Goal: Task Accomplishment & Management: Manage account settings

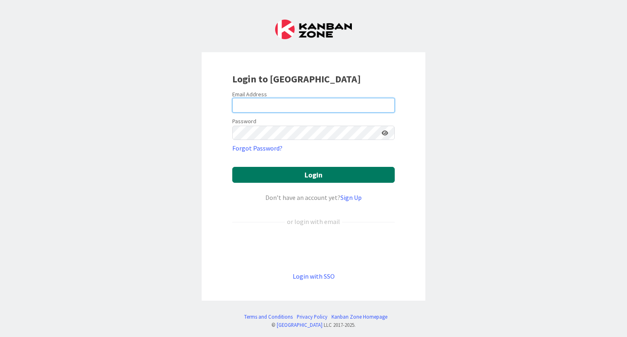
type input "[PERSON_NAME][EMAIL_ADDRESS][DOMAIN_NAME]"
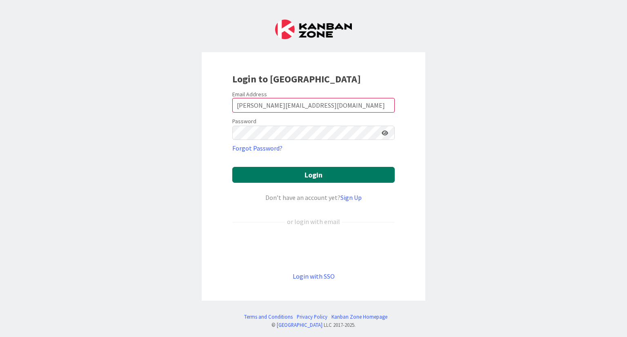
click at [324, 178] on button "Login" at bounding box center [313, 175] width 163 height 16
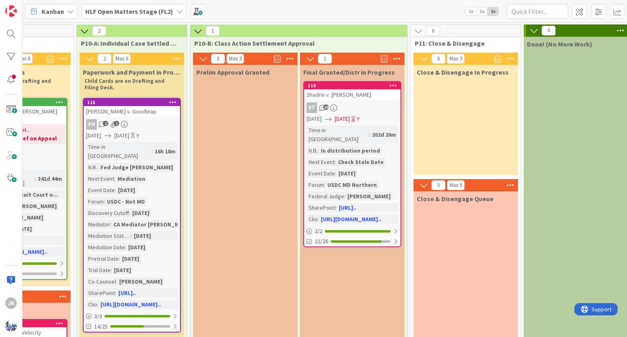
scroll to position [0, 1356]
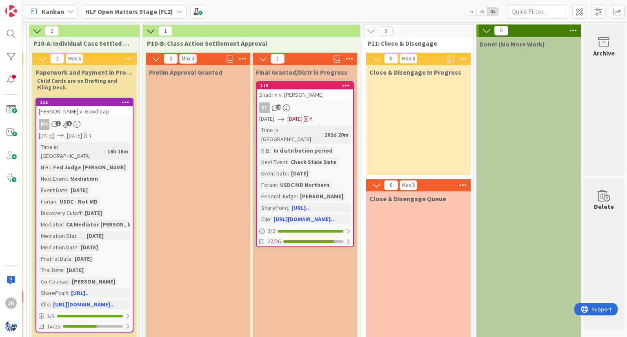
drag, startPoint x: 544, startPoint y: 223, endPoint x: 534, endPoint y: 226, distance: 10.1
click at [6, 58] on div at bounding box center [11, 57] width 16 height 16
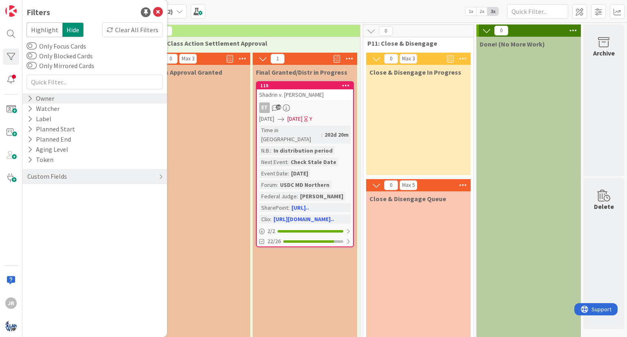
click at [33, 95] on div "Owner" at bounding box center [41, 99] width 29 height 10
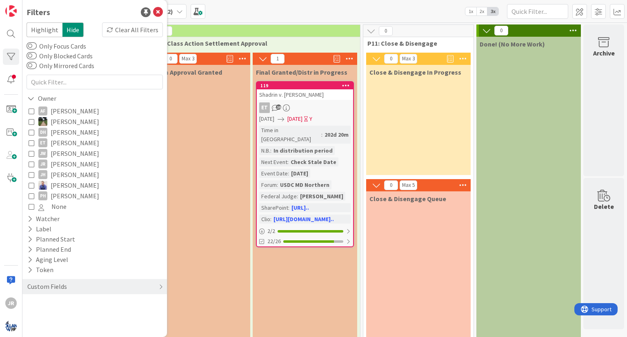
click at [32, 163] on icon at bounding box center [32, 164] width 6 height 6
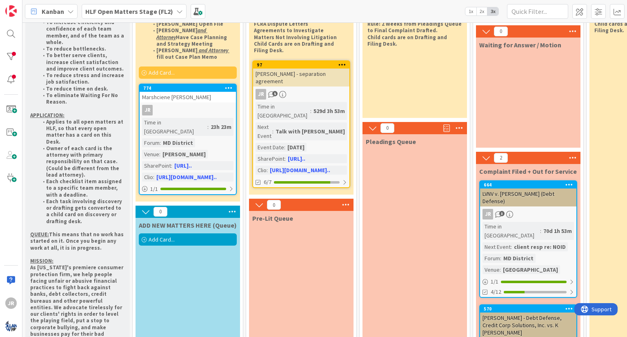
scroll to position [0, 0]
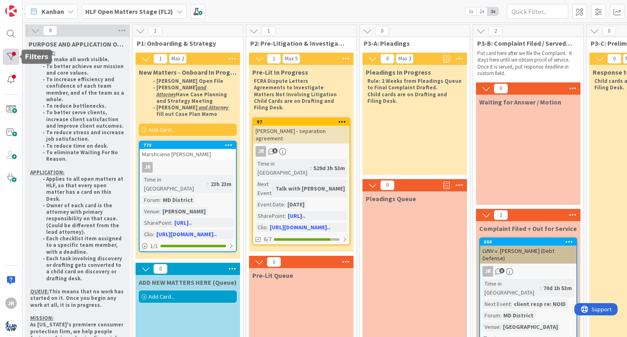
click at [8, 58] on div at bounding box center [11, 57] width 16 height 16
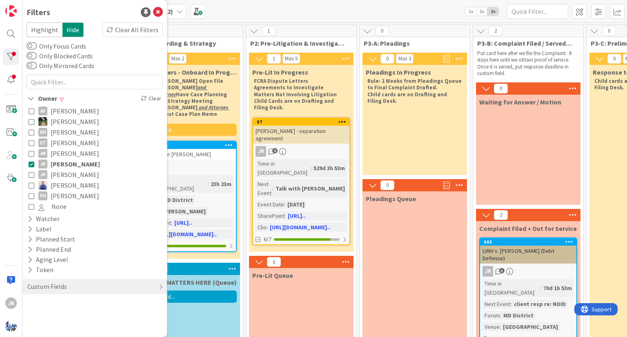
click at [32, 164] on icon at bounding box center [32, 164] width 6 height 6
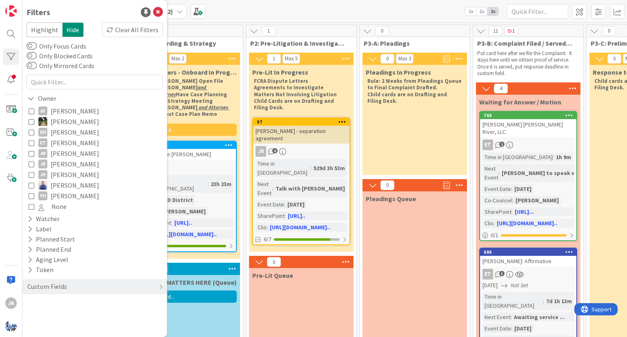
click at [30, 141] on icon at bounding box center [32, 143] width 6 height 6
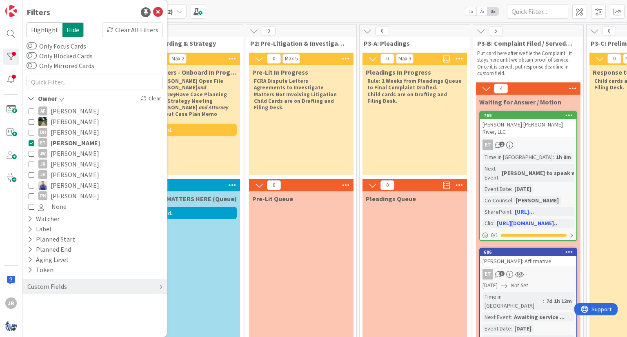
click at [326, 166] on div "Pre-Lit In Progress FCRA Dispute Letters Agreements to Investigate Matters Not …" at bounding box center [301, 120] width 105 height 110
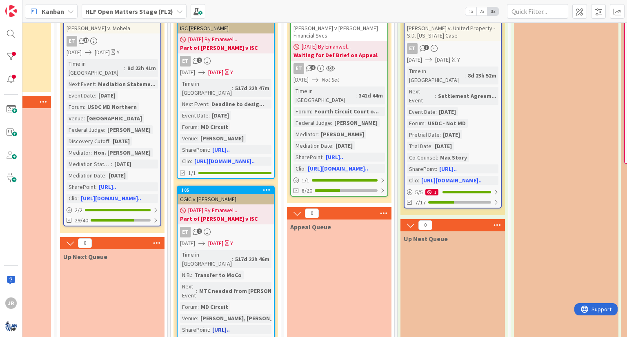
scroll to position [82, 984]
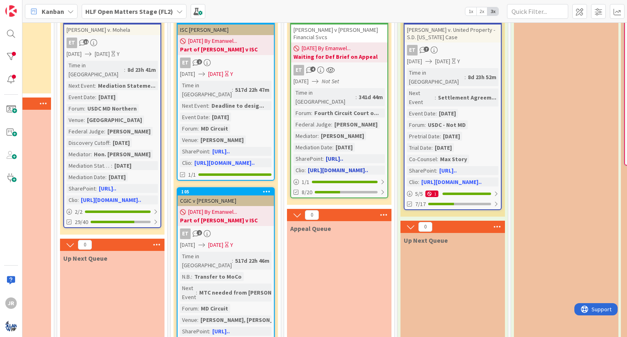
click at [334, 58] on b "Waiting for Def Brief on Appeal" at bounding box center [340, 57] width 92 height 8
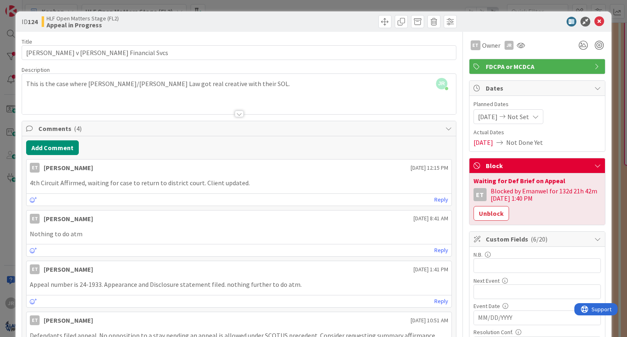
click at [595, 168] on icon at bounding box center [598, 166] width 7 height 7
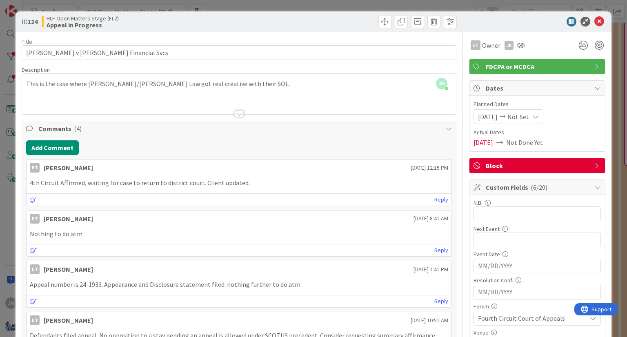
click at [514, 163] on span "Block" at bounding box center [538, 166] width 105 height 10
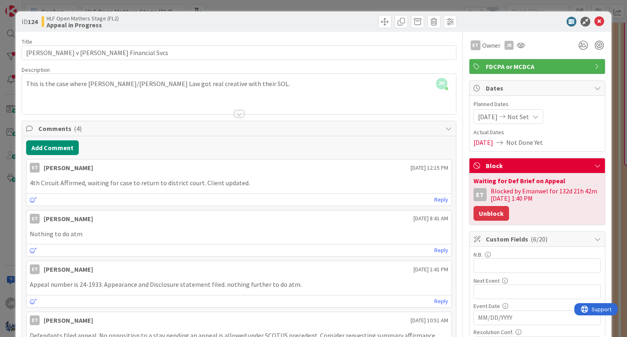
click at [490, 211] on button "Unblock" at bounding box center [492, 213] width 36 height 15
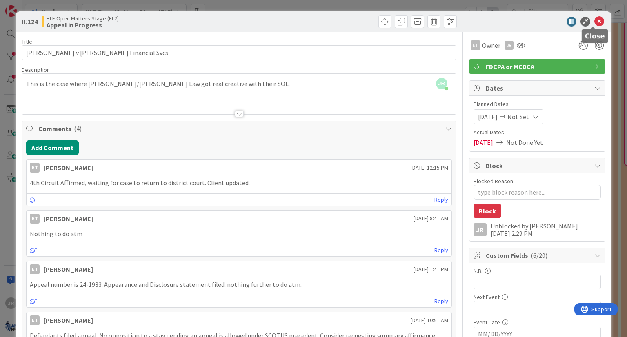
click at [595, 19] on icon at bounding box center [600, 22] width 10 height 10
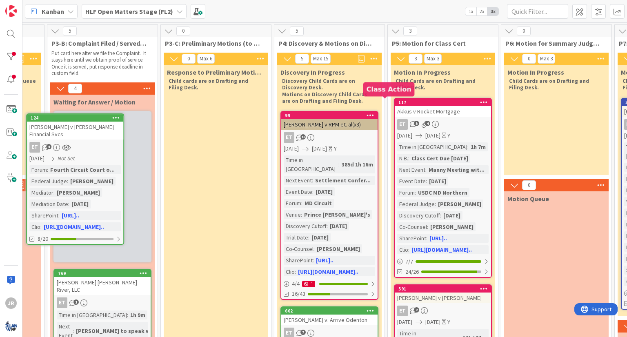
scroll to position [0, 416]
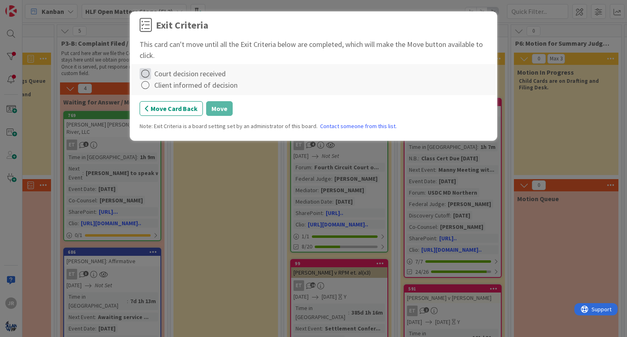
click at [145, 73] on icon at bounding box center [145, 73] width 11 height 11
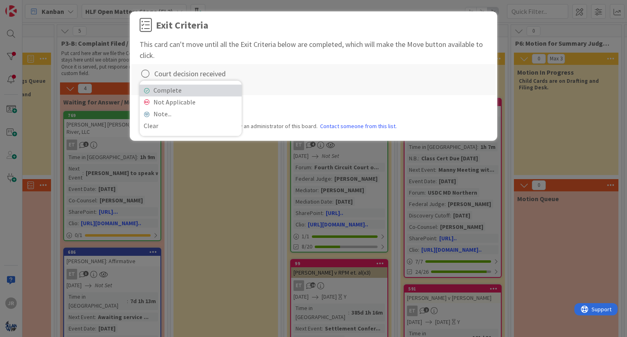
click at [146, 88] on icon at bounding box center [147, 90] width 6 height 5
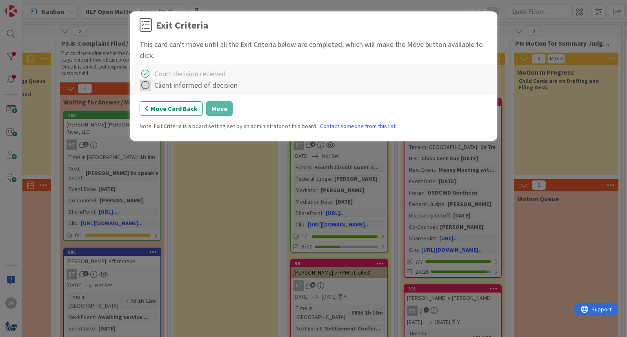
click at [145, 85] on icon at bounding box center [145, 85] width 11 height 11
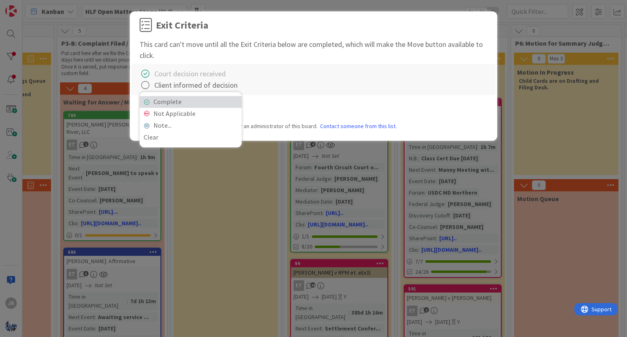
drag, startPoint x: 150, startPoint y: 104, endPoint x: 158, endPoint y: 105, distance: 8.2
click at [150, 105] on link "Complete" at bounding box center [191, 102] width 102 height 12
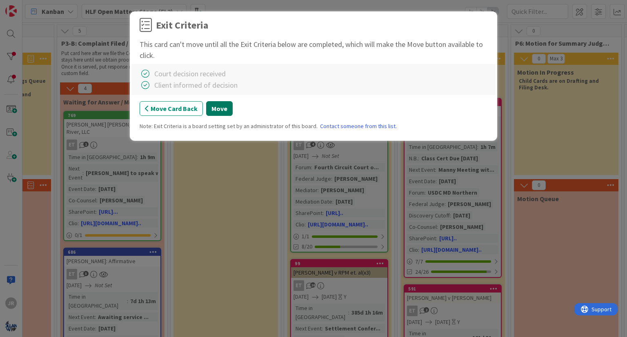
click at [217, 111] on button "Move" at bounding box center [219, 108] width 27 height 15
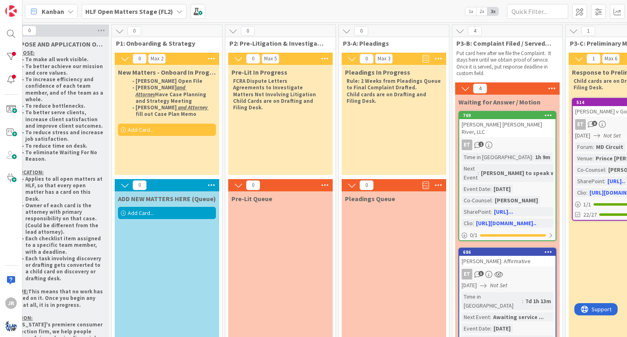
scroll to position [0, 19]
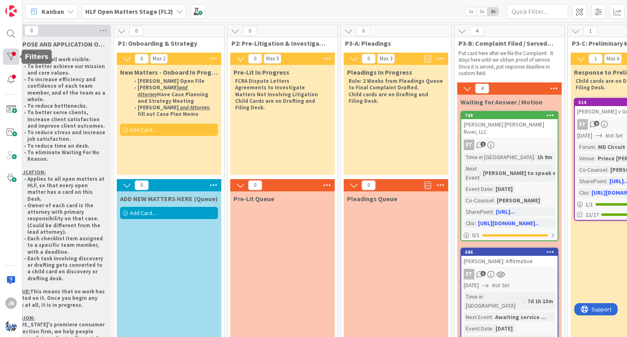
click at [5, 56] on div at bounding box center [11, 57] width 16 height 16
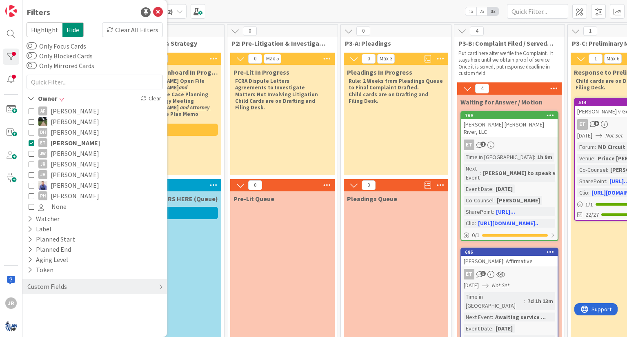
click at [31, 143] on icon at bounding box center [32, 143] width 6 height 6
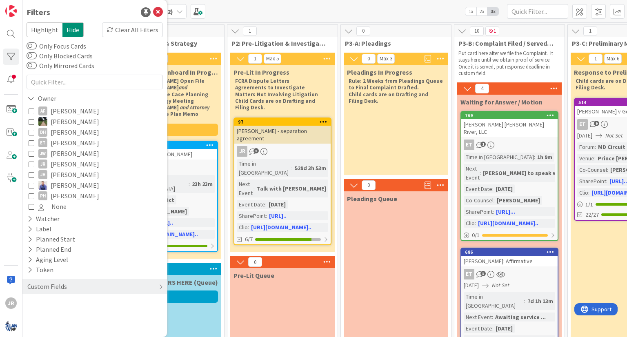
click at [31, 196] on icon at bounding box center [32, 196] width 6 height 6
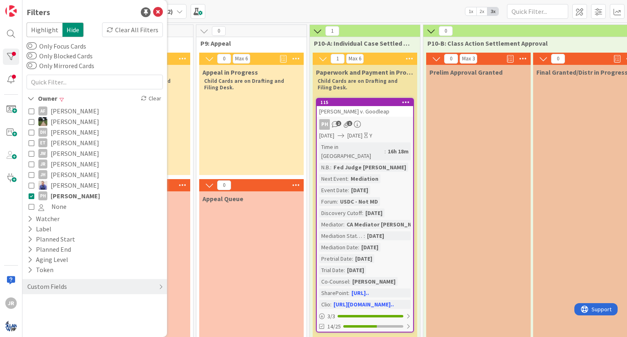
scroll to position [0, 1071]
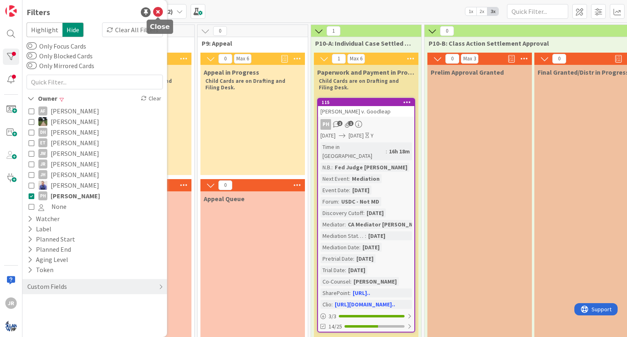
click at [156, 15] on icon at bounding box center [158, 12] width 10 height 10
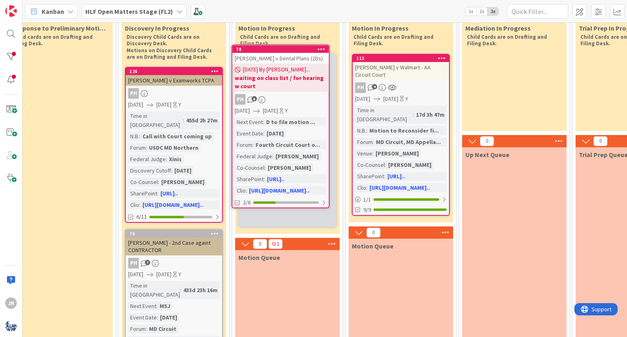
scroll to position [13, 582]
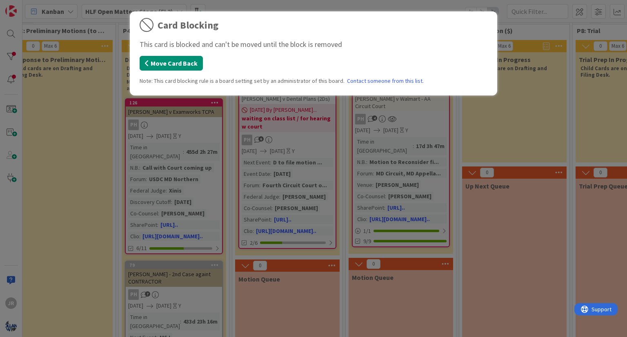
click at [165, 59] on button "Move Card Back" at bounding box center [171, 63] width 63 height 15
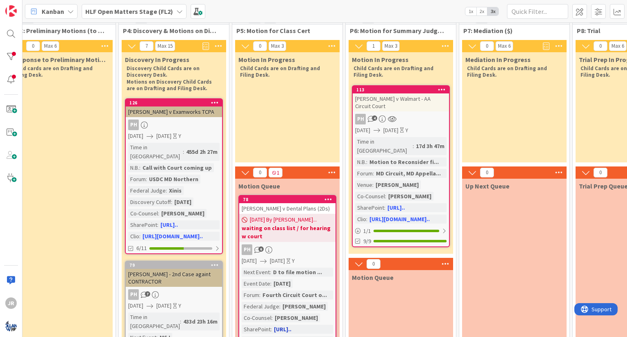
click at [314, 227] on b "waiting on class list / for hearing w court" at bounding box center [288, 232] width 92 height 16
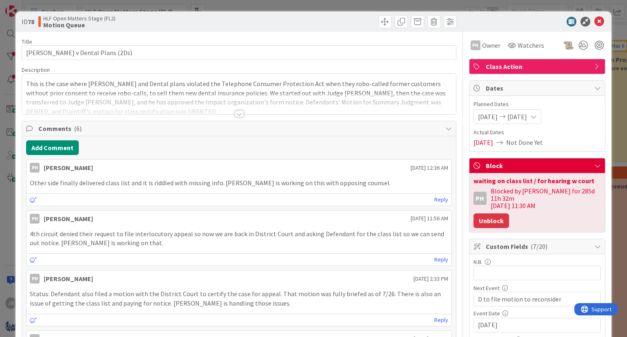
click at [481, 214] on button "Unblock" at bounding box center [492, 221] width 36 height 15
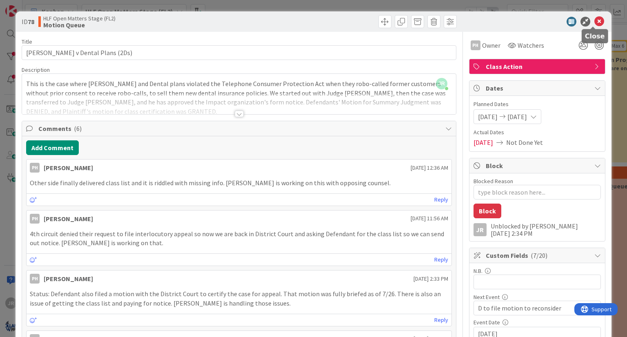
click at [595, 22] on icon at bounding box center [600, 22] width 10 height 10
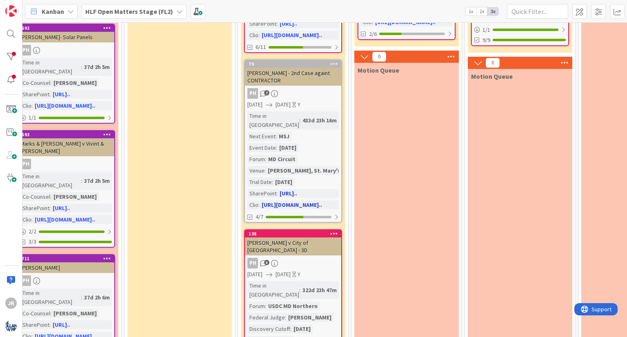
scroll to position [228, 462]
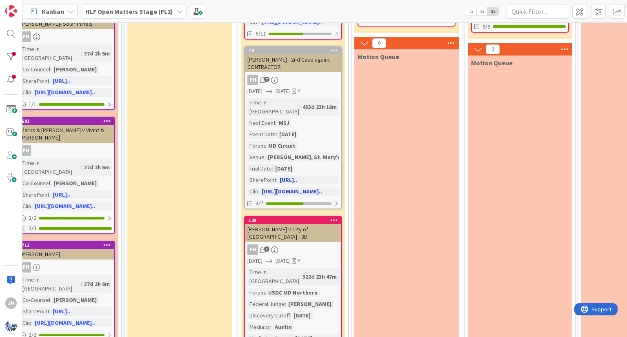
click at [298, 55] on div "[PERSON_NAME] - 2nd Case againt CONTRACTOR" at bounding box center [293, 63] width 96 height 18
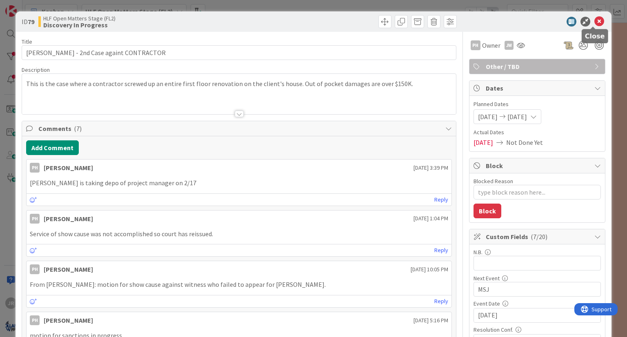
click at [596, 20] on icon at bounding box center [600, 22] width 10 height 10
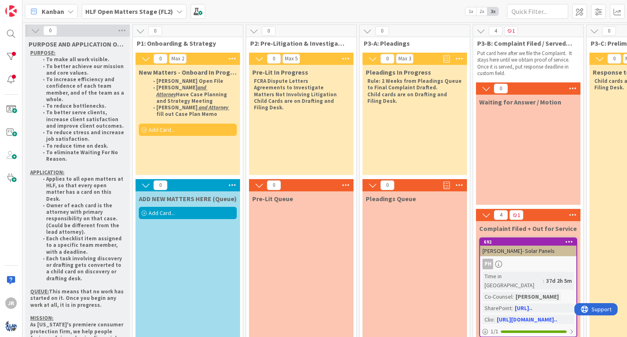
click at [530, 157] on div "Waiting for Answer / Motion" at bounding box center [528, 150] width 105 height 110
click at [112, 16] on span "HLF Open Matters Stage (FL2)" at bounding box center [129, 12] width 88 height 10
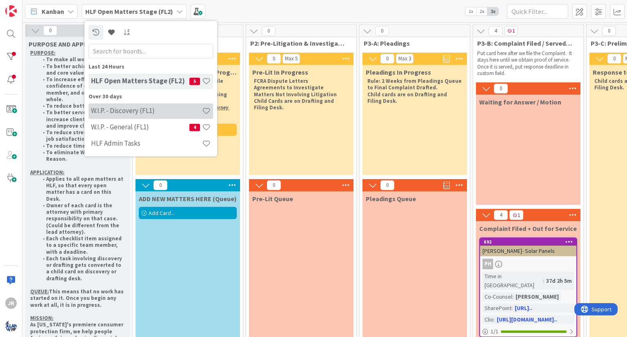
click at [139, 115] on h4 "W.I.P. - Discovery (FL1)" at bounding box center [146, 111] width 111 height 8
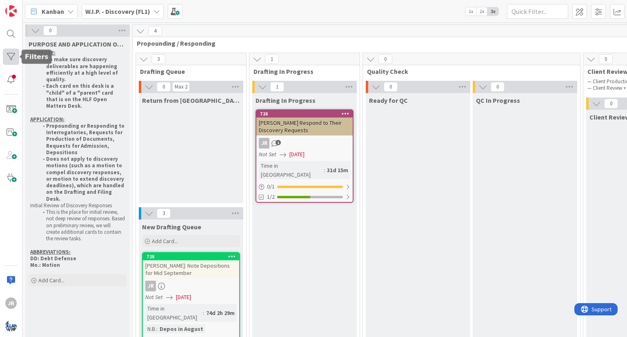
click at [6, 60] on div at bounding box center [11, 57] width 16 height 16
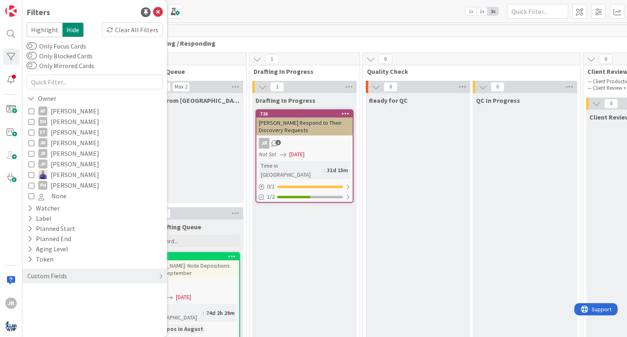
click at [355, 275] on div "Drafting In Progress 726 [PERSON_NAME] Respond to Their Discovery Requests JR 1…" at bounding box center [304, 341] width 105 height 496
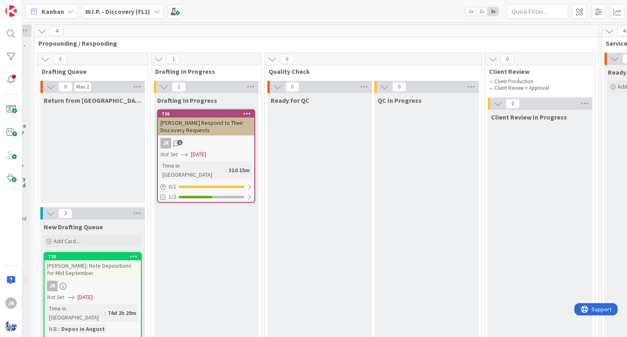
scroll to position [0, 78]
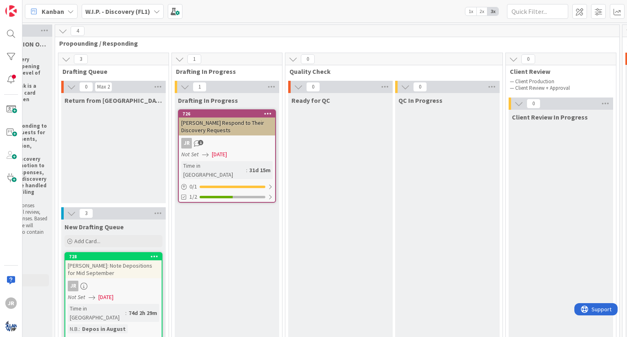
click at [247, 160] on link "726 [PERSON_NAME] Respond to Their Discovery Requests JR 1 Not Set [DATE] Time …" at bounding box center [227, 156] width 98 height 94
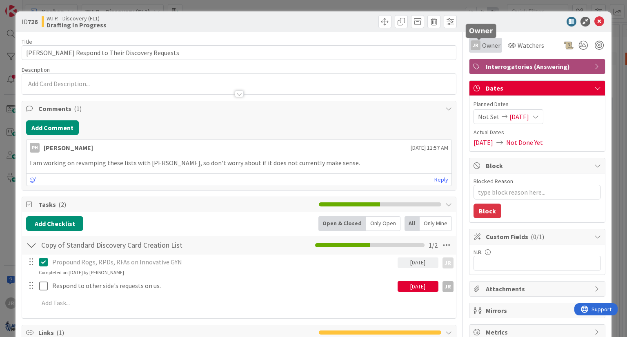
click at [482, 49] on span "Owner" at bounding box center [491, 45] width 18 height 10
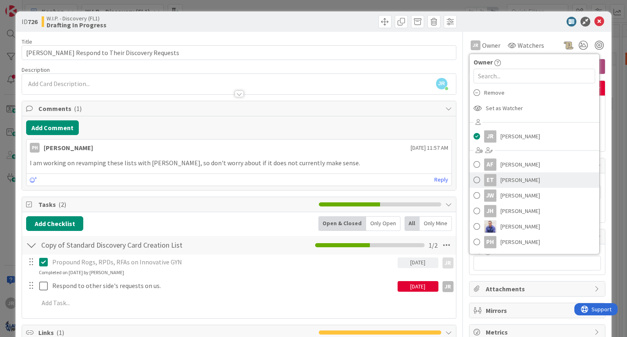
click at [488, 182] on div "ET" at bounding box center [490, 180] width 12 height 12
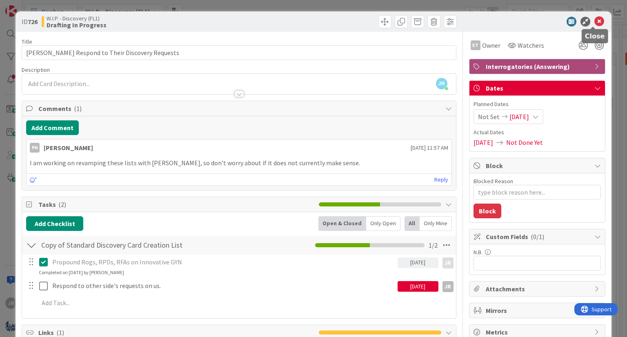
click at [595, 23] on icon at bounding box center [600, 22] width 10 height 10
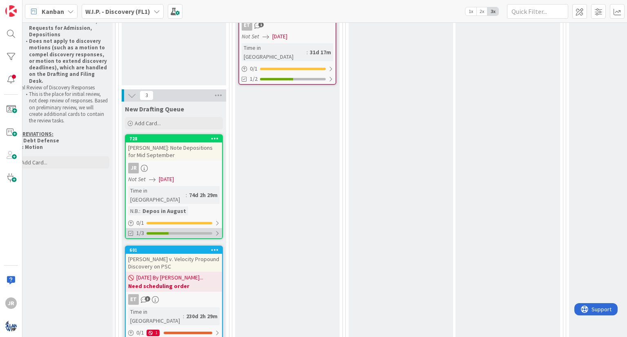
scroll to position [123, 17]
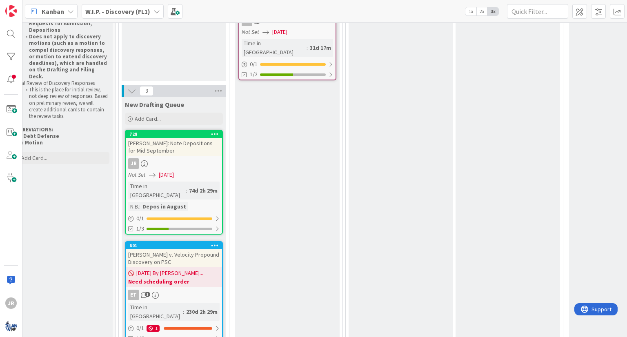
click at [174, 171] on span "[DATE]" at bounding box center [166, 175] width 15 height 9
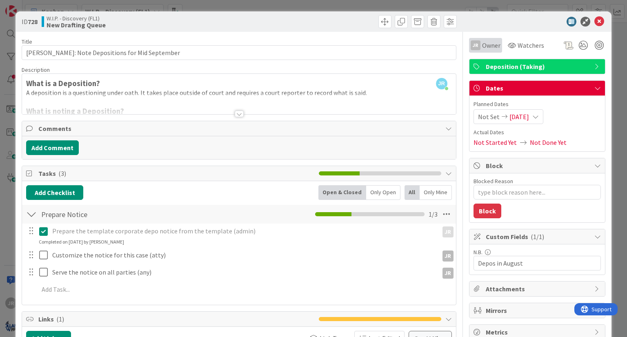
click at [483, 40] on div "JR Owner" at bounding box center [485, 45] width 33 height 15
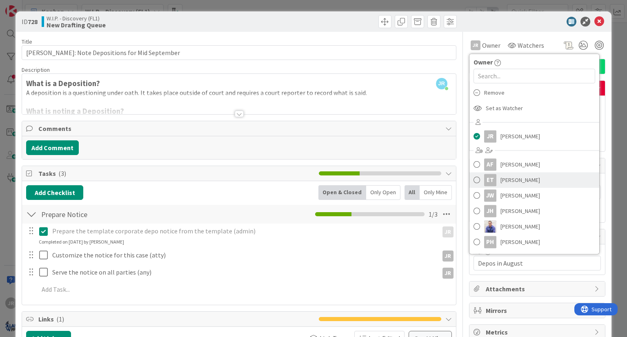
click at [489, 183] on div "ET" at bounding box center [490, 180] width 12 height 12
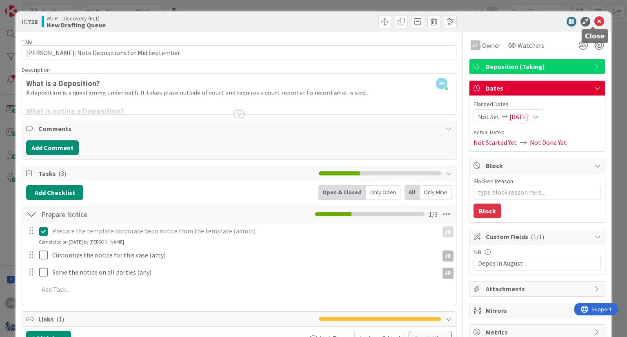
click at [595, 22] on icon at bounding box center [600, 22] width 10 height 10
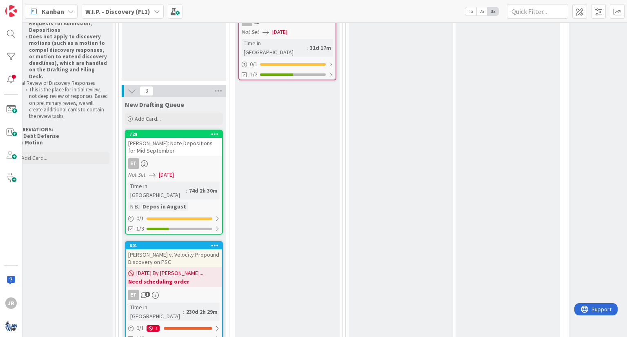
scroll to position [163, 17]
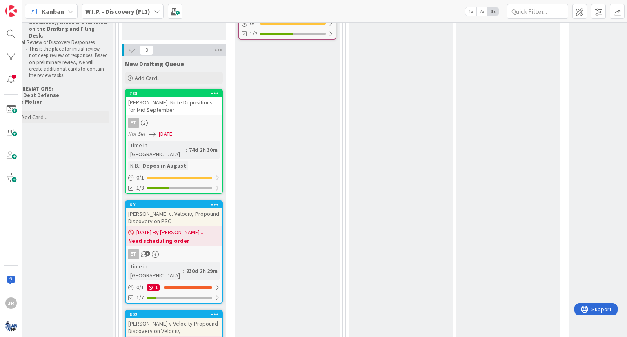
click at [192, 227] on div "[DATE] By [PERSON_NAME]... Need scheduling order" at bounding box center [174, 237] width 96 height 20
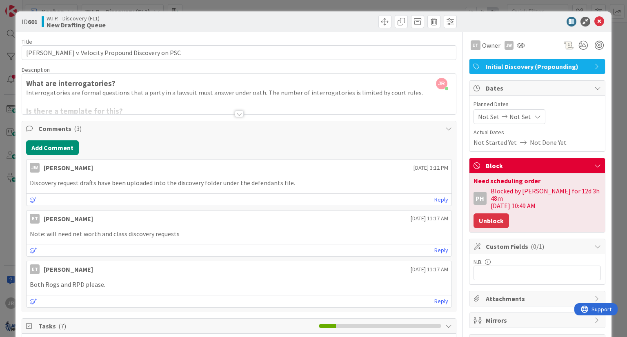
click at [485, 214] on button "Unblock" at bounding box center [492, 221] width 36 height 15
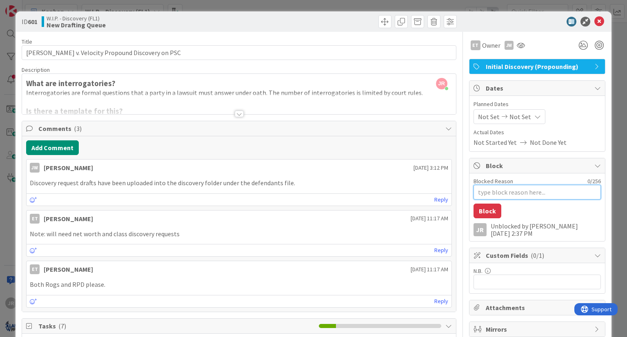
click at [512, 190] on textarea "Blocked Reason" at bounding box center [537, 192] width 127 height 15
type textarea "x"
type textarea "S"
type textarea "x"
type textarea "ST"
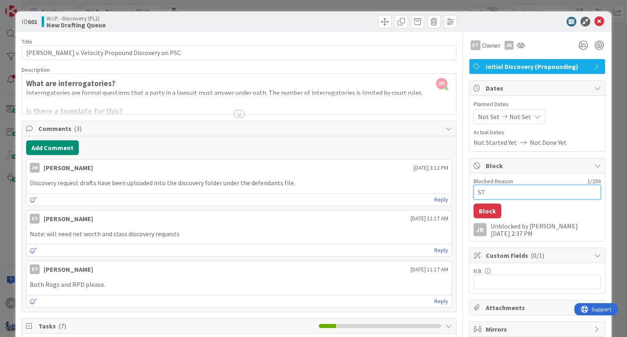
type textarea "x"
type textarea "STA"
type textarea "x"
type textarea "STAY"
type textarea "x"
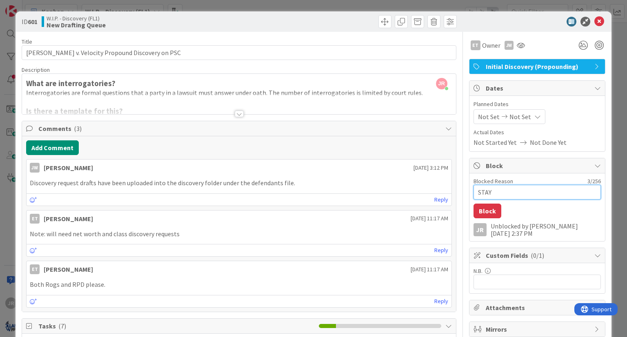
type textarea "STAYE"
type textarea "x"
type textarea "STAYED"
type textarea "x"
type textarea "STAYED"
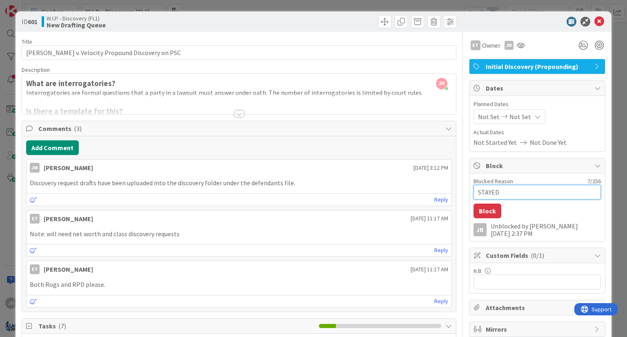
type textarea "x"
type textarea "STAYED P"
type textarea "x"
type textarea "STAYED PE"
type textarea "x"
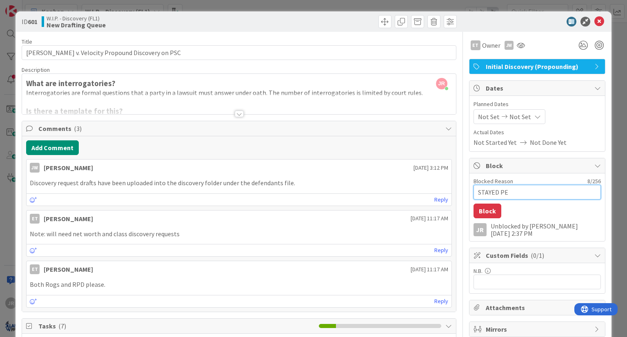
type textarea "STAYED PEN"
type textarea "x"
type textarea "STAYED PEND"
type textarea "x"
type textarea "STAYED PENDI"
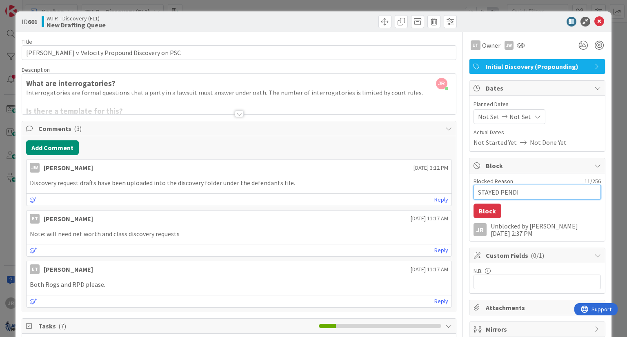
type textarea "x"
type textarea "STAYED PENDIN"
type textarea "x"
type textarea "STAYED PENDING"
type textarea "x"
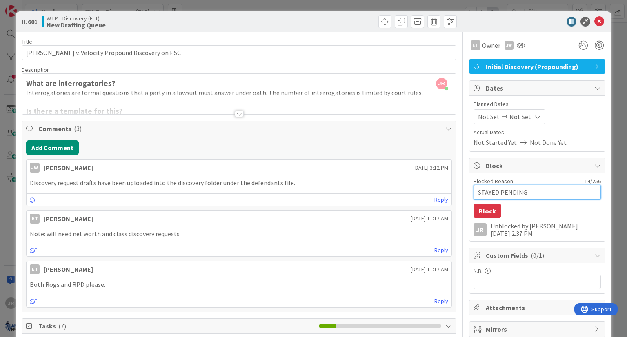
type textarea "STAYED PENDING"
type textarea "x"
type textarea "STAYED PENDING A"
type textarea "x"
type textarea "STAYED PENDING AP"
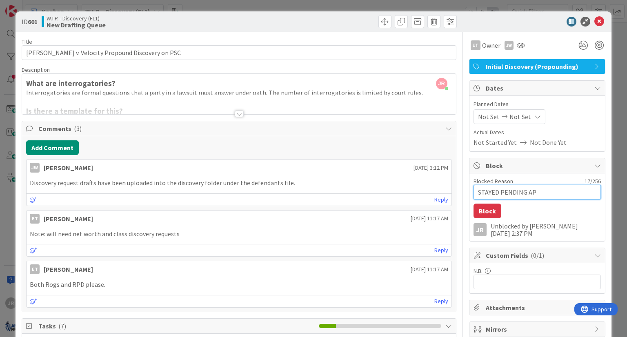
type textarea "x"
type textarea "STAYED PENDING APP"
type textarea "x"
type textarea "STAYED PENDING APPE"
type textarea "x"
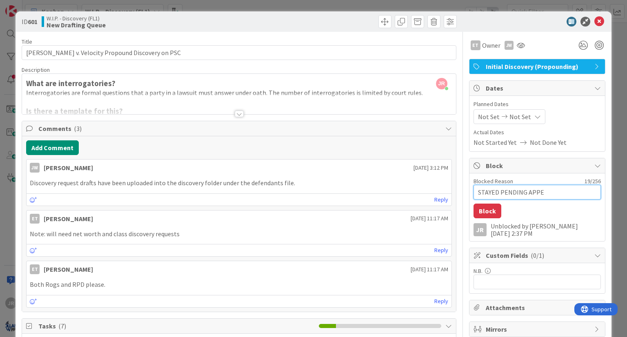
type textarea "STAYED PENDING APPEA"
type textarea "x"
type textarea "STAYED PENDING APPEAL"
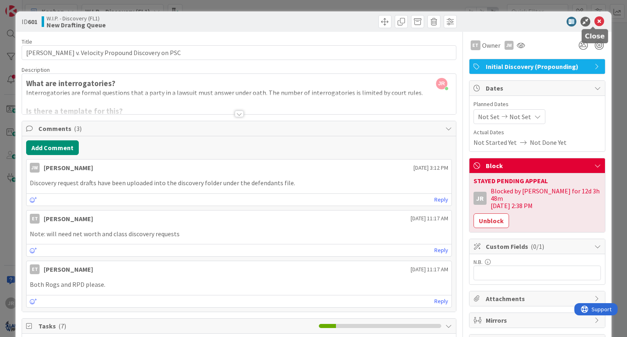
click at [595, 19] on icon at bounding box center [600, 22] width 10 height 10
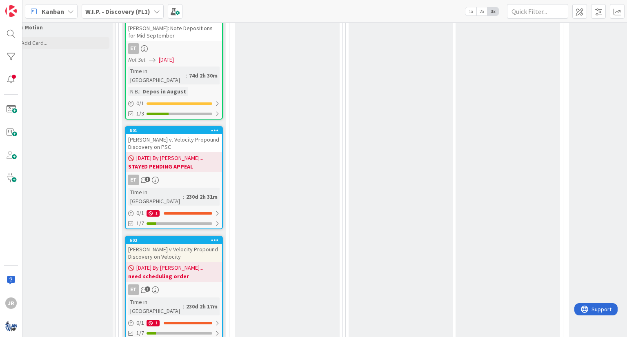
scroll to position [253, 17]
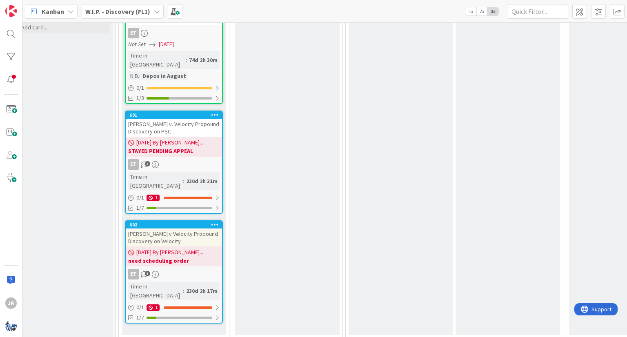
click at [205, 247] on div "[DATE] By [PERSON_NAME]... need scheduling order" at bounding box center [174, 257] width 96 height 20
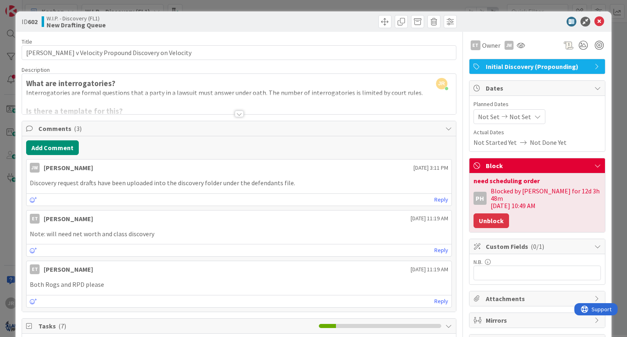
click at [487, 215] on button "Unblock" at bounding box center [492, 221] width 36 height 15
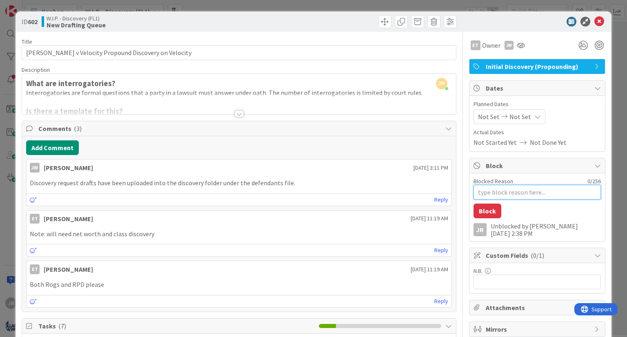
click at [520, 188] on textarea "Blocked Reason" at bounding box center [537, 192] width 127 height 15
type textarea "x"
type textarea "S"
type textarea "x"
type textarea "ST"
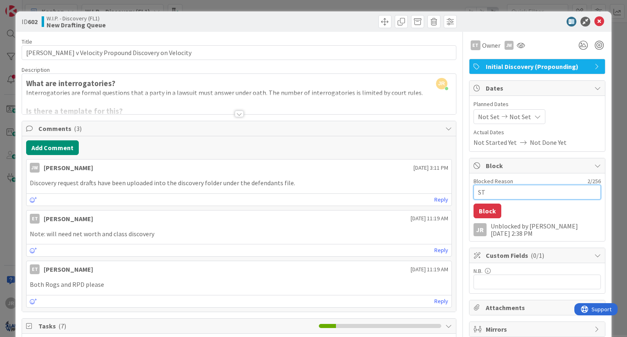
type textarea "x"
type textarea "STA"
type textarea "x"
type textarea "STAY"
type textarea "x"
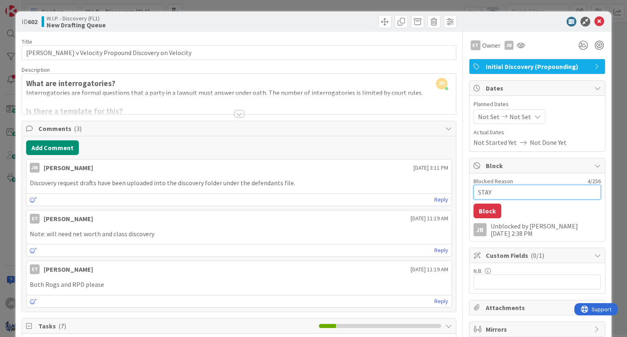
type textarea "STAYE"
type textarea "x"
type textarea "STAYED"
type textarea "x"
type textarea "STAYED"
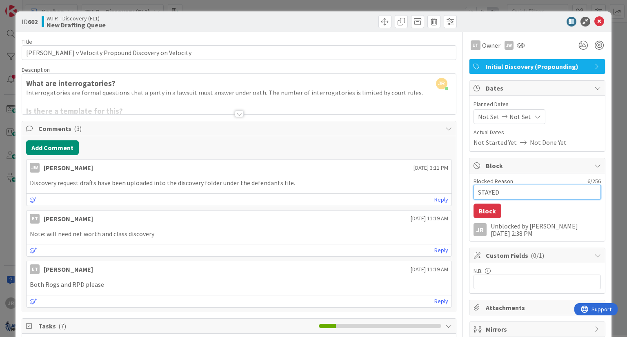
type textarea "x"
type textarea "STAYED P"
type textarea "x"
type textarea "STAYED PE"
type textarea "x"
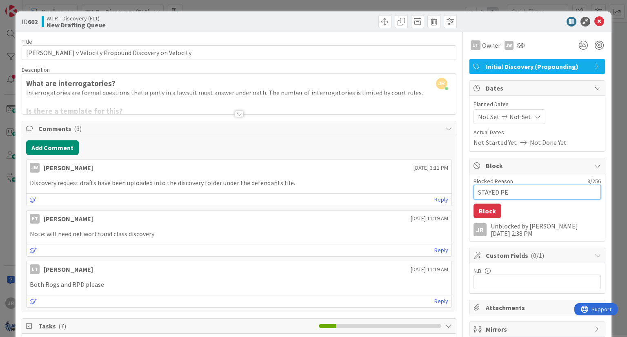
type textarea "STAYED PEN"
type textarea "x"
type textarea "STAYED PEND"
type textarea "x"
type textarea "STAYED PENDI"
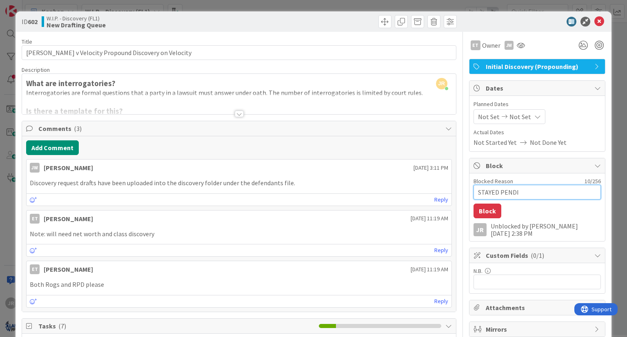
type textarea "x"
type textarea "STAYED PENDIN"
type textarea "x"
type textarea "STAYED PENDING"
type textarea "x"
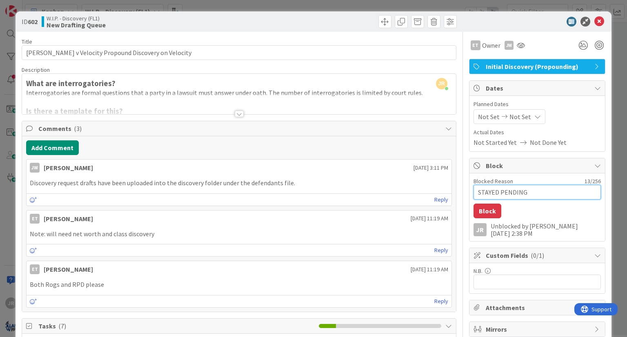
type textarea "STAYED PENDING"
type textarea "x"
type textarea "STAYED PENDING A"
type textarea "x"
type textarea "STAYED PENDING AP"
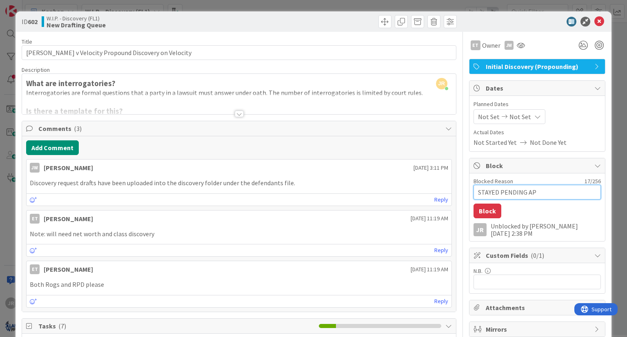
type textarea "x"
type textarea "STAYED PENDING APP"
type textarea "x"
type textarea "STAYED PENDING APPE"
type textarea "x"
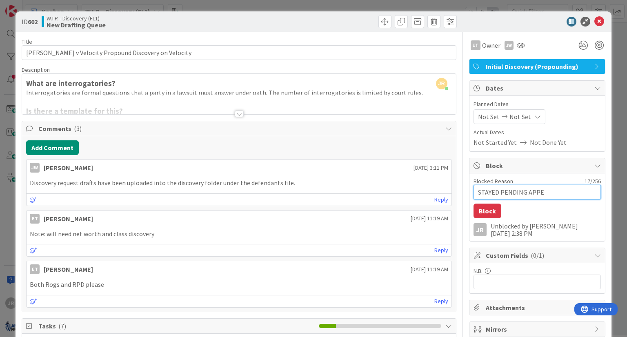
type textarea "STAYED PENDING APPEA"
type textarea "x"
type textarea "STAYED PENDING APPEAL"
click at [482, 211] on button "Block" at bounding box center [488, 211] width 28 height 15
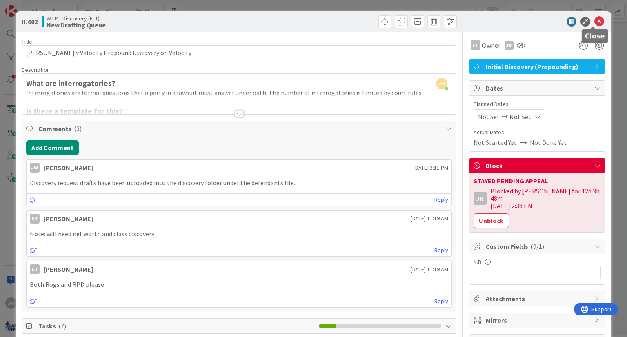
click at [595, 19] on icon at bounding box center [600, 22] width 10 height 10
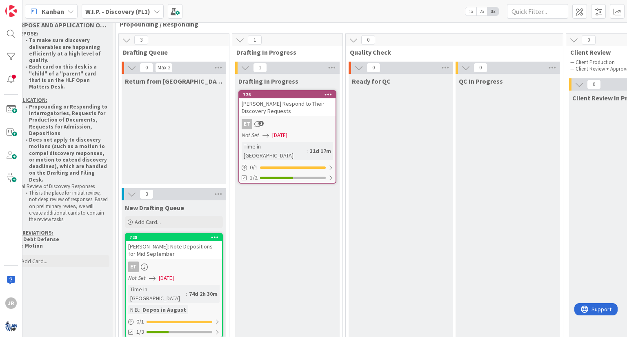
scroll to position [0, 17]
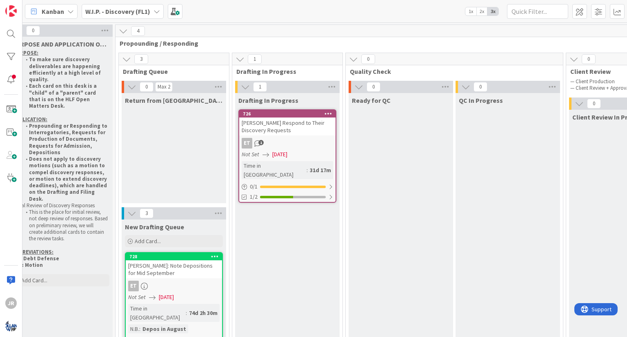
click at [156, 11] on icon at bounding box center [157, 11] width 7 height 7
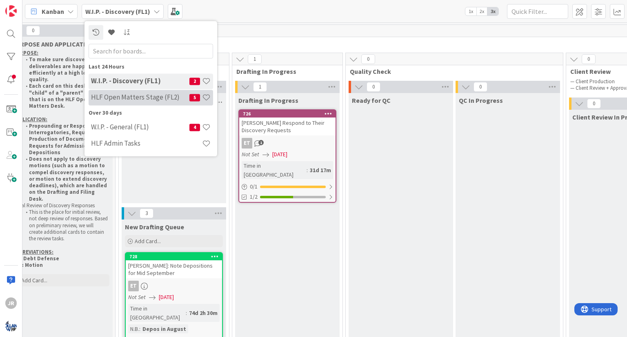
click at [147, 101] on h4 "HLF Open Matters Stage (FL2)" at bounding box center [140, 98] width 98 height 8
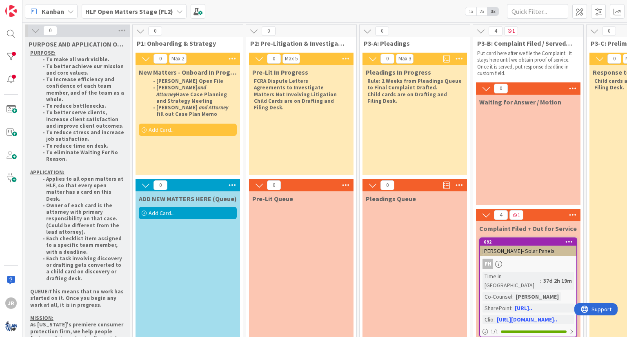
click at [141, 7] on b "HLF Open Matters Stage (FL2)" at bounding box center [129, 11] width 88 height 8
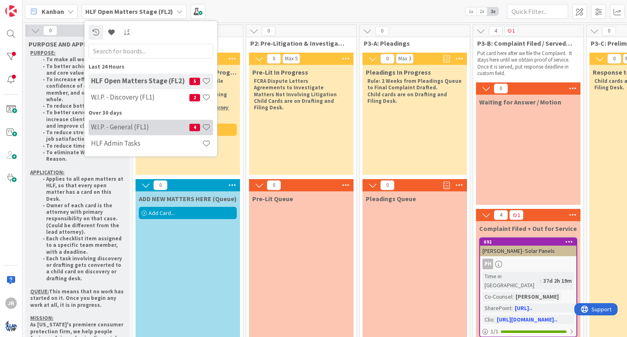
click at [138, 128] on h4 "W.I.P. - General (FL1)" at bounding box center [140, 127] width 98 height 8
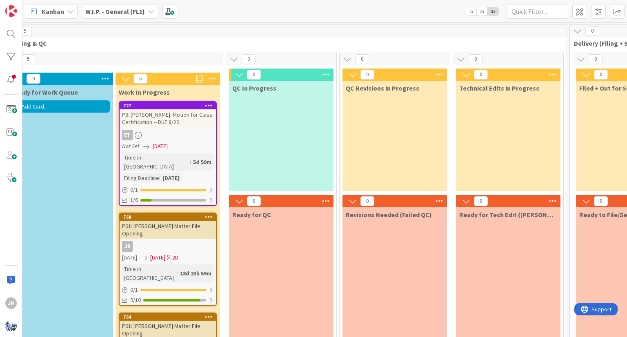
scroll to position [0, 21]
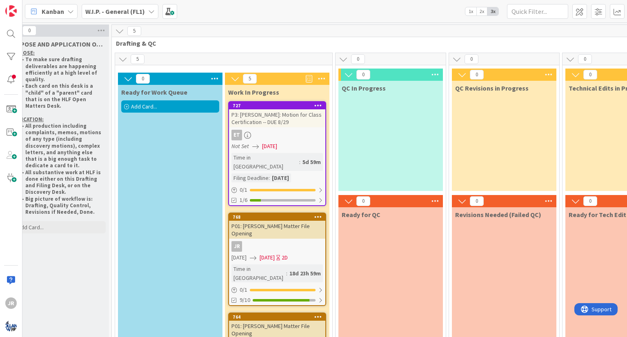
click at [64, 11] on div "Kanban" at bounding box center [51, 11] width 53 height 15
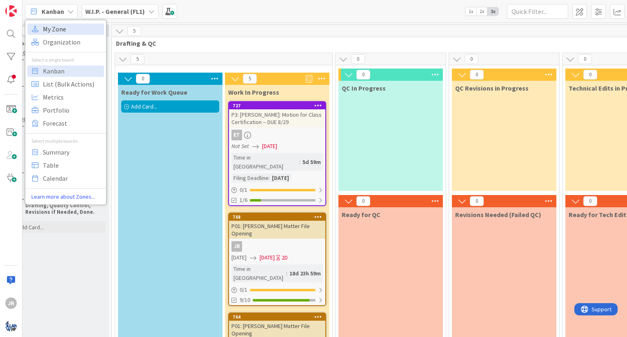
click at [59, 34] on span "My Zone" at bounding box center [72, 29] width 59 height 12
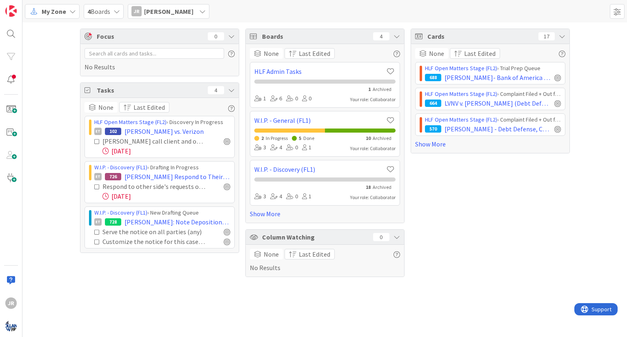
click at [96, 143] on icon at bounding box center [97, 142] width 6 height 6
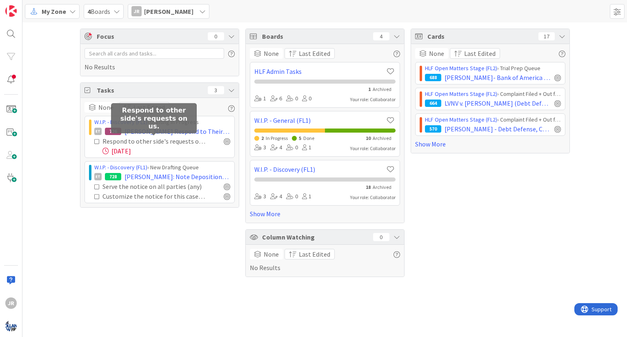
click at [125, 141] on div "Respond to other side's requests on us." at bounding box center [154, 141] width 103 height 10
click at [182, 146] on div "[DATE]" at bounding box center [167, 151] width 128 height 10
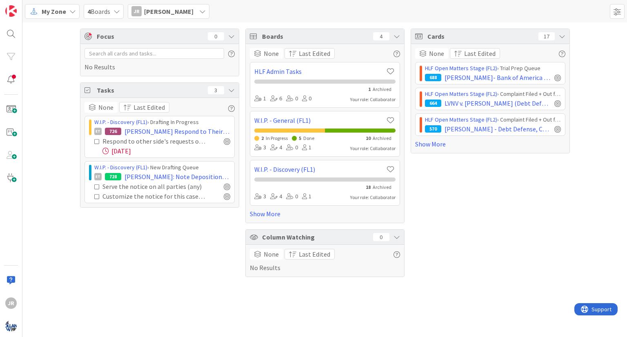
click at [190, 13] on div "JR [PERSON_NAME]" at bounding box center [169, 11] width 82 height 15
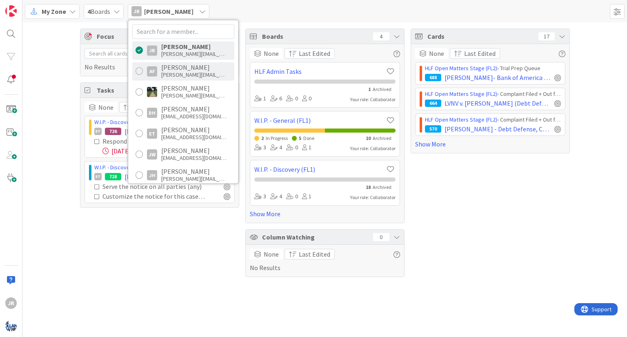
click at [177, 74] on div "[PERSON_NAME][EMAIL_ADDRESS][DOMAIN_NAME]" at bounding box center [193, 74] width 65 height 7
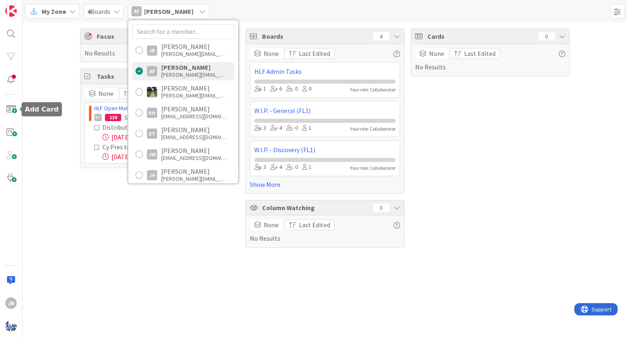
click at [52, 103] on div "Focus 0 No Results Tasks 2 None Last Edited HLF Open Matters Stage (FL2) › Fina…" at bounding box center [324, 138] width 605 height 232
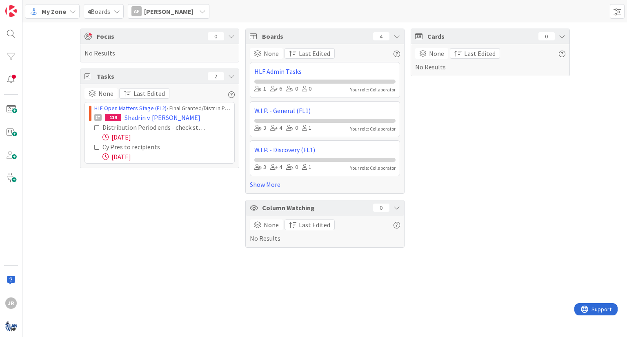
click at [190, 16] on div "AF [PERSON_NAME]" at bounding box center [169, 11] width 82 height 15
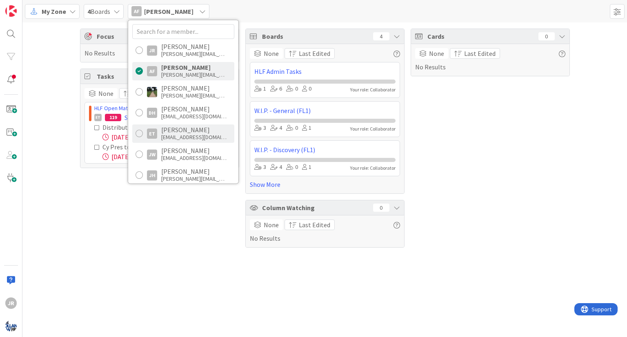
click at [190, 135] on div "[EMAIL_ADDRESS][DOMAIN_NAME]" at bounding box center [193, 137] width 65 height 7
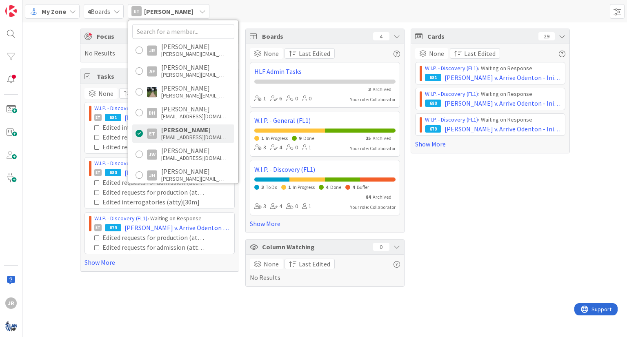
click at [54, 41] on div "Focus 0 No Results Tasks 87 None Last Edited W.I.P. - Discovery (FL1) › Waiting…" at bounding box center [324, 157] width 605 height 271
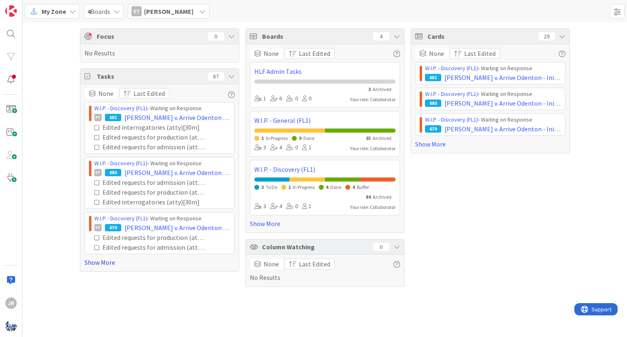
click at [95, 266] on link "Show More" at bounding box center [160, 263] width 150 height 10
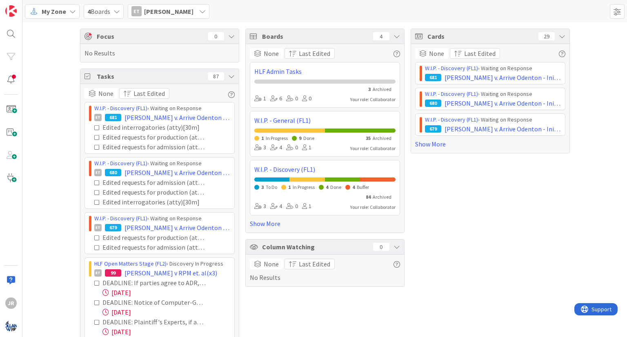
click at [174, 17] on div "ET [PERSON_NAME]" at bounding box center [169, 11] width 82 height 15
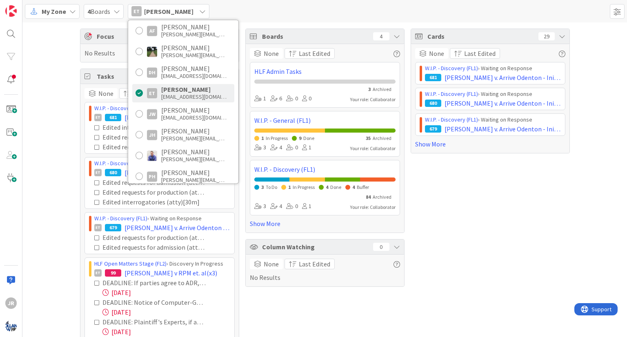
scroll to position [41, 0]
click at [180, 115] on div "[EMAIL_ADDRESS][DOMAIN_NAME]" at bounding box center [193, 117] width 65 height 7
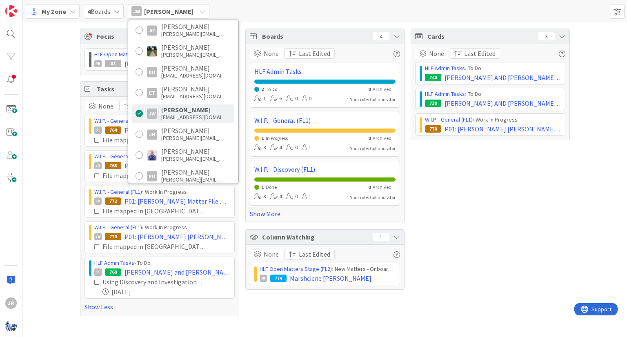
click at [67, 51] on div "Focus 1 HLF Open Matters Stage (FL2) › Archive PH 83 [PERSON_NAME] v Pennrose e…" at bounding box center [324, 172] width 605 height 300
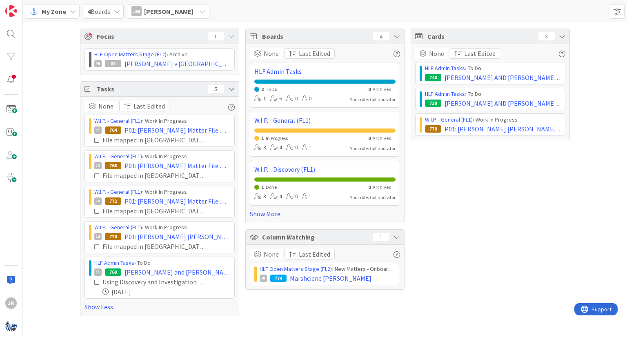
click at [165, 14] on span "[PERSON_NAME]" at bounding box center [168, 12] width 49 height 10
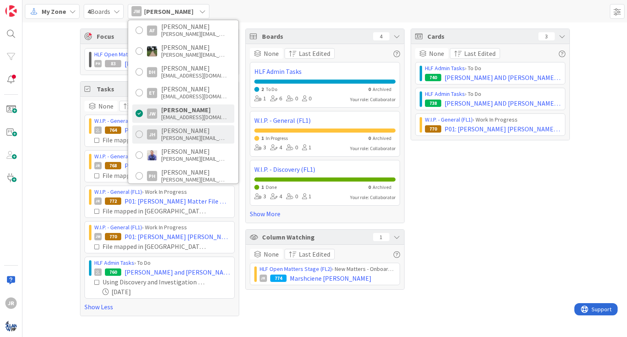
click at [185, 140] on div "[PERSON_NAME][EMAIL_ADDRESS][DOMAIN_NAME]" at bounding box center [193, 137] width 65 height 7
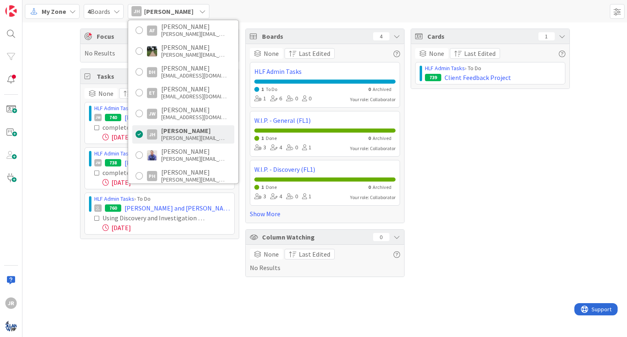
click at [64, 72] on div "Focus 0 No Results Tasks 3 None Last Edited HLF Admin Tasks › To Do JW 740 [PER…" at bounding box center [324, 152] width 605 height 261
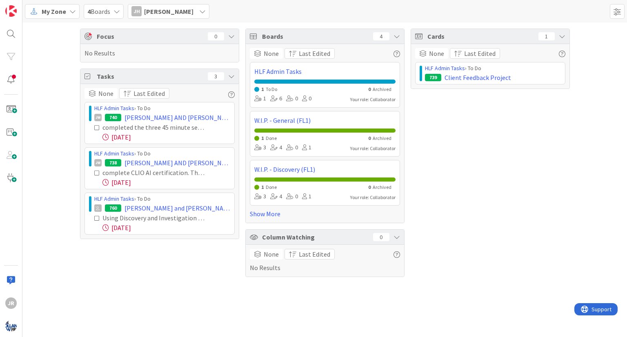
click at [173, 15] on span "[PERSON_NAME]" at bounding box center [168, 12] width 49 height 10
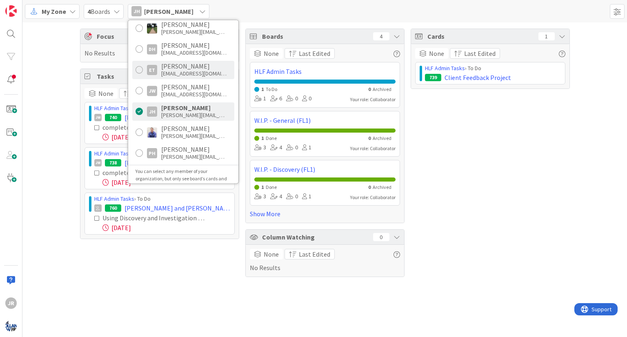
scroll to position [74, 0]
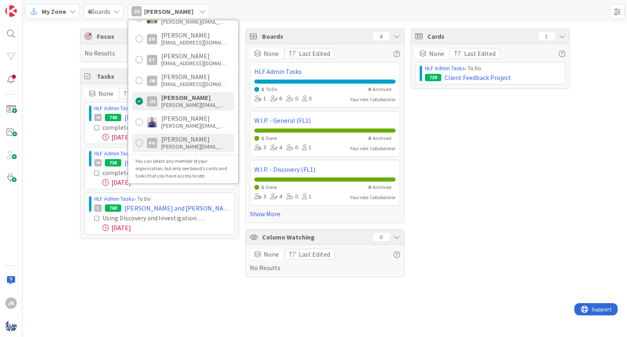
click at [172, 141] on div "[PERSON_NAME]" at bounding box center [193, 139] width 65 height 7
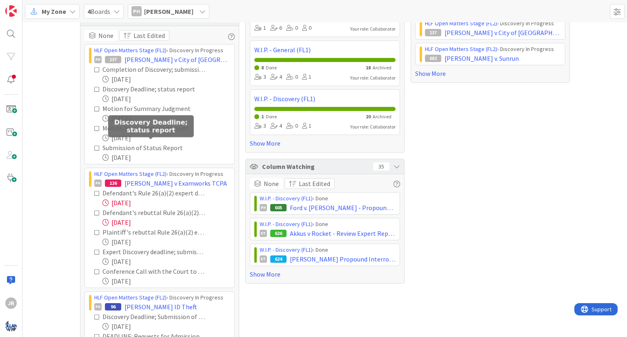
scroll to position [123, 0]
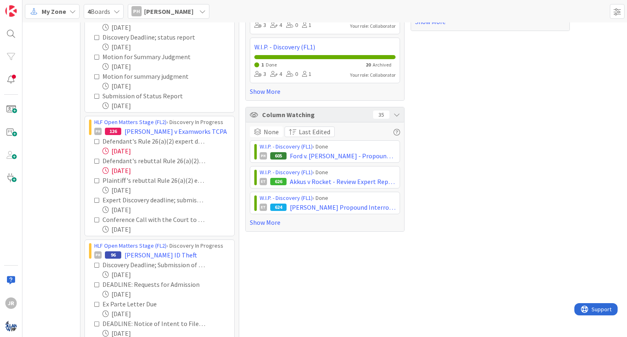
click at [94, 141] on icon at bounding box center [97, 142] width 6 height 6
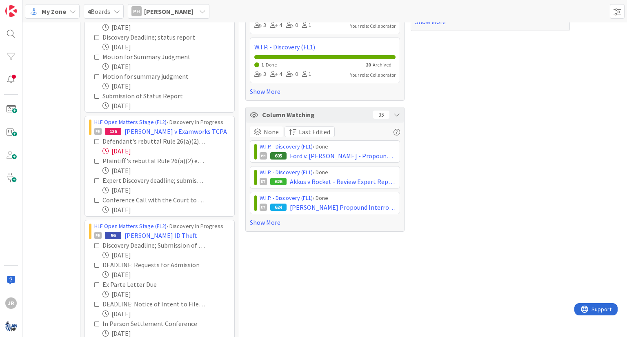
click at [94, 141] on icon at bounding box center [97, 142] width 6 height 6
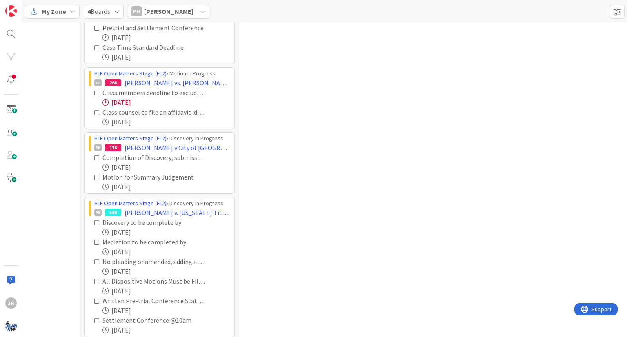
scroll to position [694, 0]
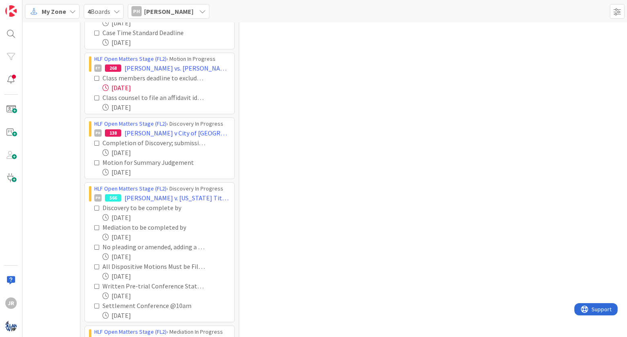
click at [94, 78] on icon at bounding box center [97, 79] width 6 height 6
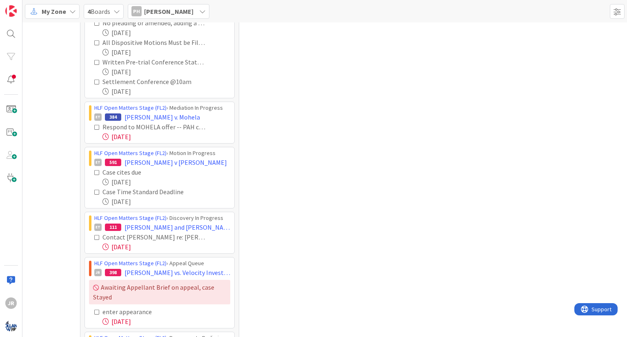
scroll to position [940, 0]
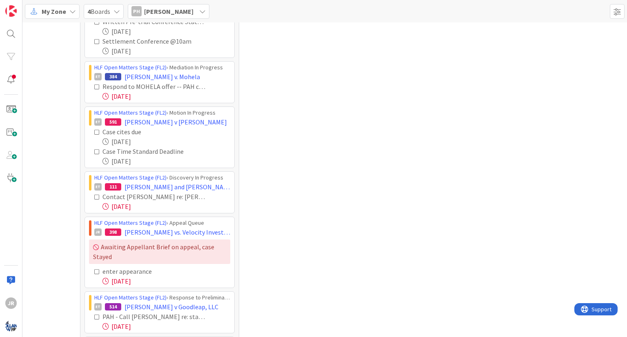
click at [94, 84] on icon at bounding box center [97, 87] width 6 height 6
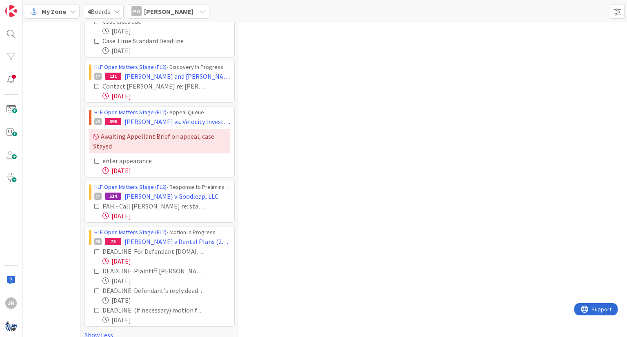
scroll to position [1016, 0]
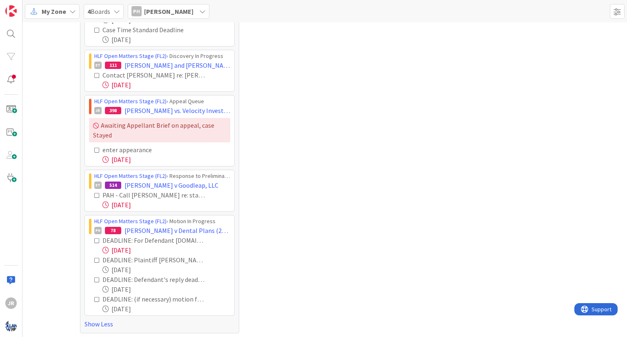
click at [94, 73] on icon at bounding box center [97, 76] width 6 height 6
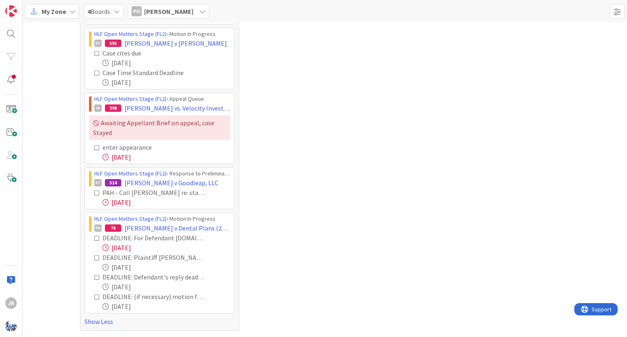
scroll to position [971, 0]
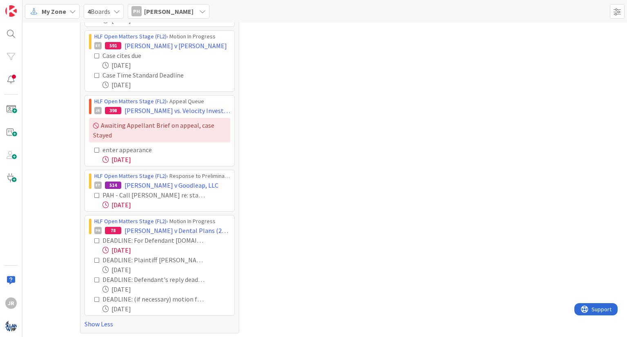
click at [94, 148] on icon at bounding box center [97, 150] width 6 height 6
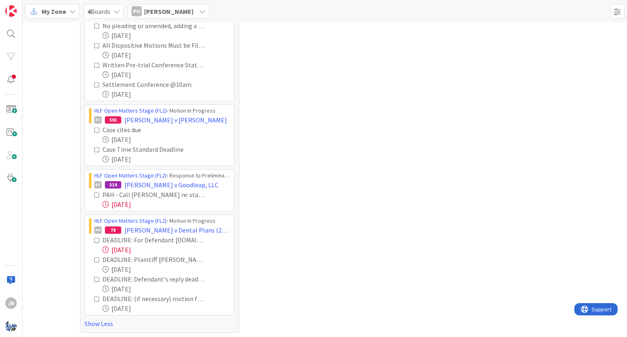
scroll to position [896, 0]
click at [94, 196] on icon at bounding box center [97, 196] width 6 height 6
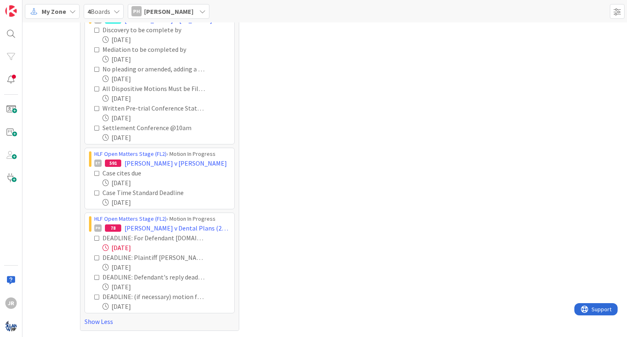
scroll to position [851, 0]
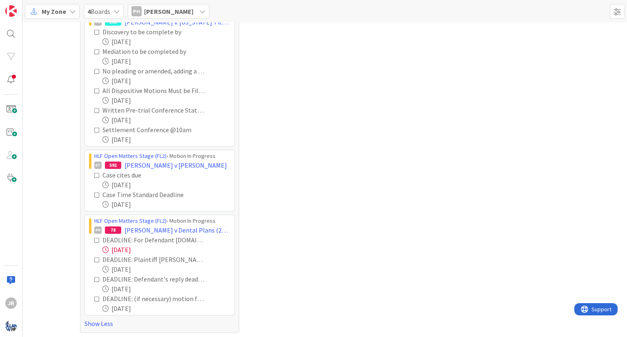
click at [94, 239] on icon at bounding box center [97, 241] width 6 height 6
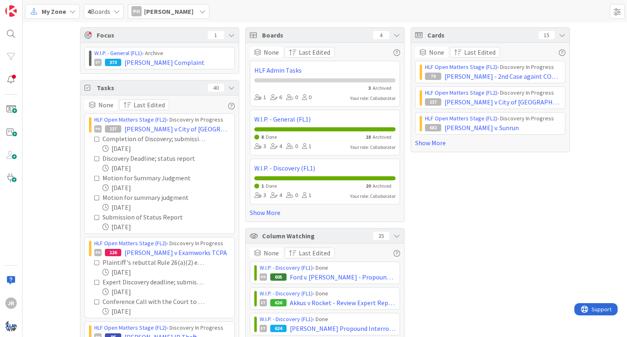
scroll to position [0, 0]
